Goal: Task Accomplishment & Management: Use online tool/utility

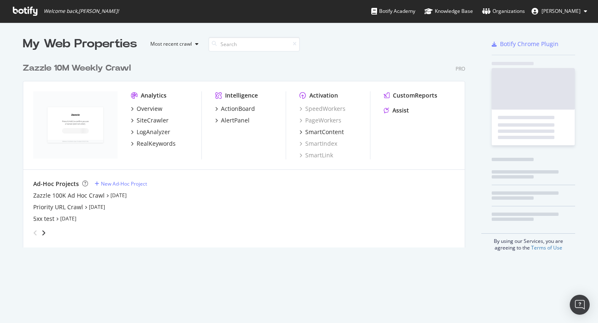
scroll to position [195, 449]
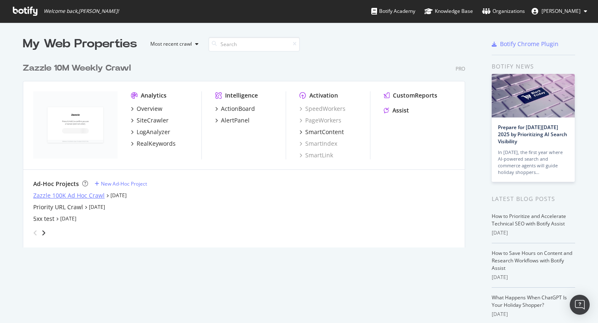
click at [88, 197] on div "Zazzle 100K Ad Hoc Crawl" at bounding box center [68, 195] width 71 height 8
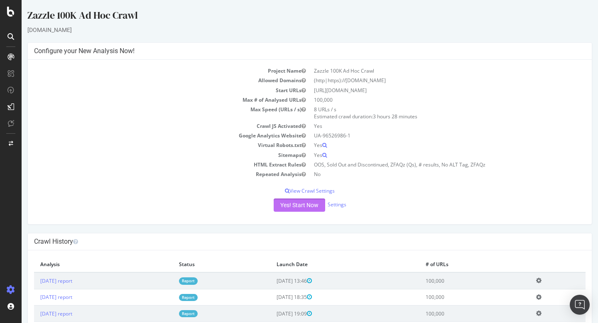
click at [284, 205] on button "Yes! Start Now" at bounding box center [299, 205] width 51 height 13
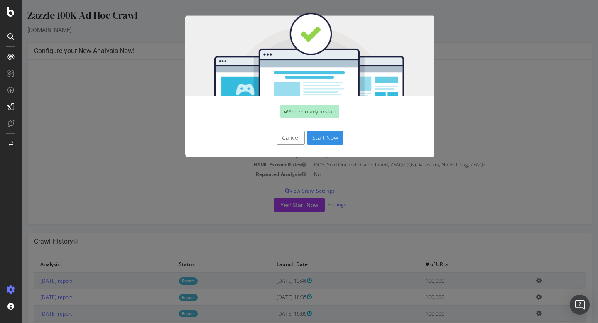
click at [311, 138] on button "Start Now" at bounding box center [325, 138] width 37 height 14
